Goal: Obtain resource: Download file/media

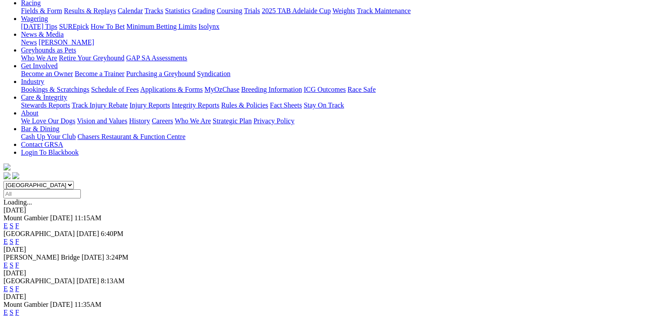
scroll to position [175, 0]
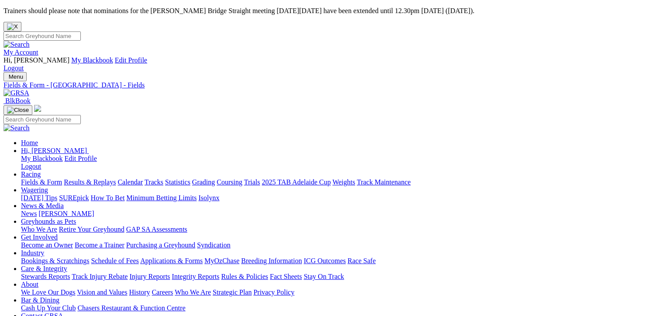
click at [473, 114] on link "CSV (Excel)" at bounding box center [455, 109] width 36 height 7
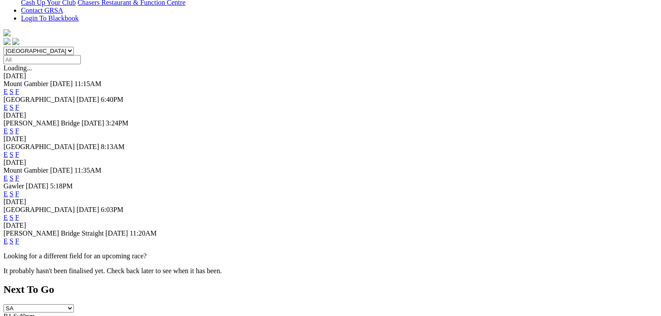
scroll to position [306, 0]
click at [19, 237] on link "F" at bounding box center [17, 240] width 4 height 7
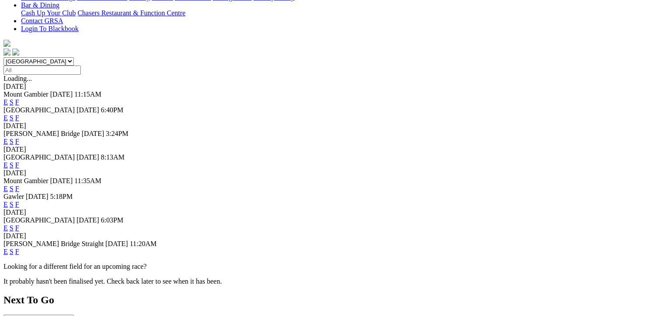
scroll to position [306, 0]
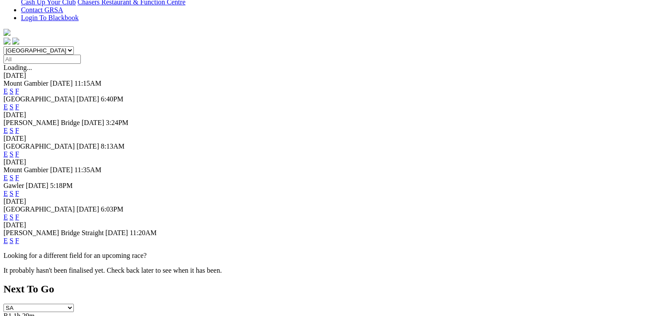
click at [19, 237] on link "F" at bounding box center [17, 240] width 4 height 7
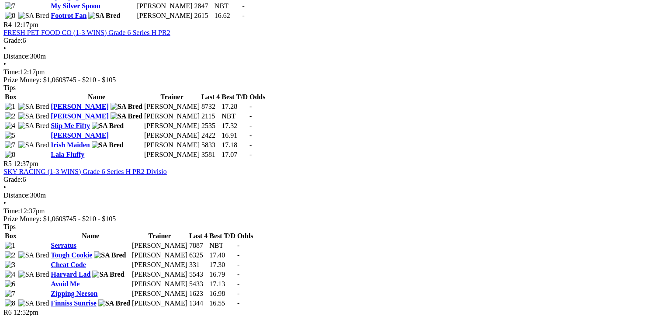
scroll to position [962, 0]
